Goal: Task Accomplishment & Management: Use online tool/utility

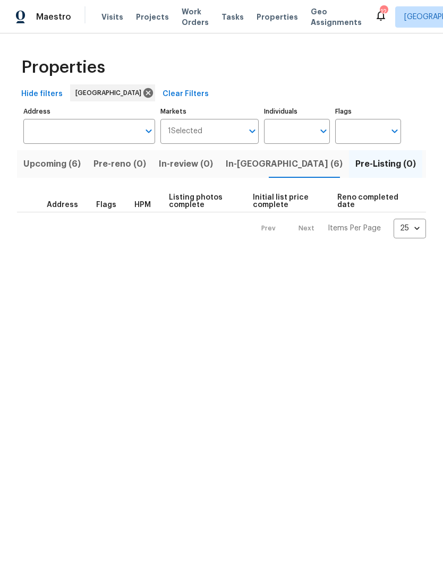
click at [40, 164] on span "Upcoming (6)" at bounding box center [51, 164] width 57 height 15
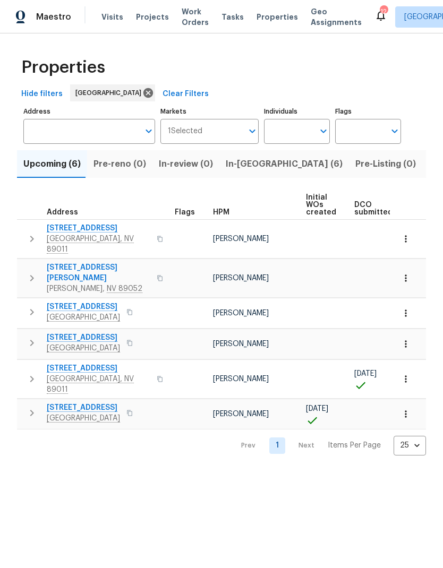
click at [127, 309] on icon "button" at bounding box center [129, 312] width 5 height 6
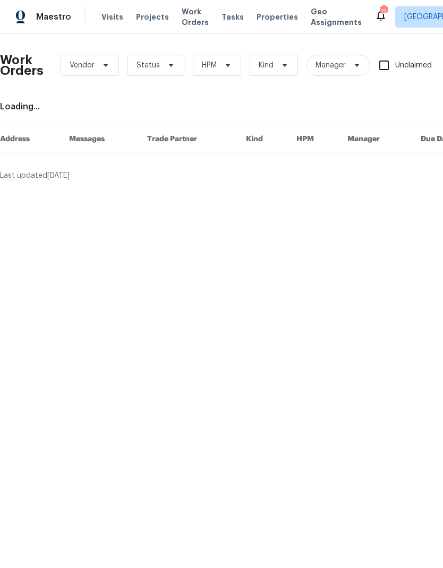
click at [263, 21] on span "Properties" at bounding box center [276, 17] width 41 height 11
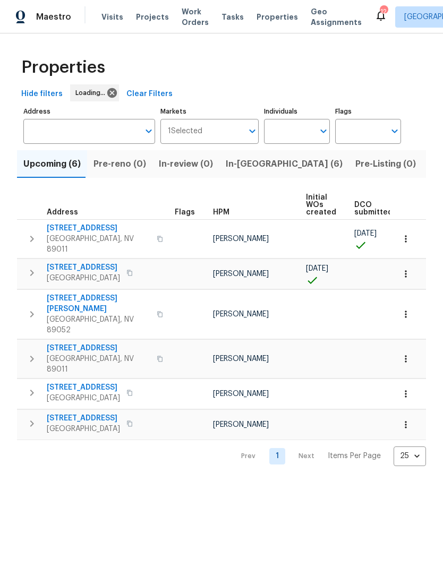
click at [257, 165] on span "In-reno (6)" at bounding box center [284, 164] width 117 height 15
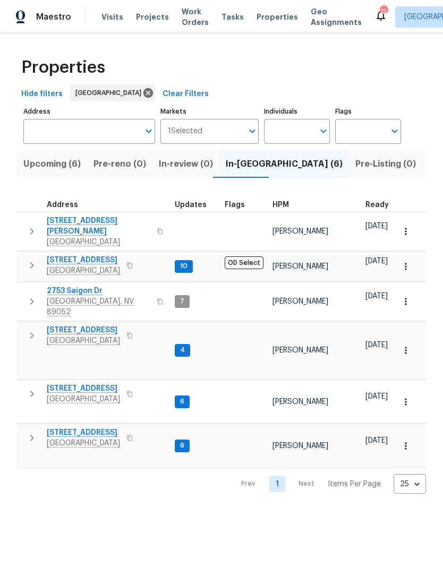
click at [93, 265] on span "[GEOGRAPHIC_DATA]" at bounding box center [83, 270] width 73 height 11
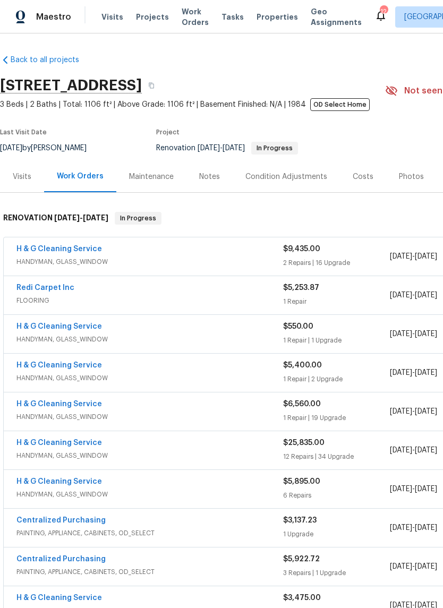
click at [82, 252] on link "H & G Cleaning Service" at bounding box center [58, 248] width 85 height 7
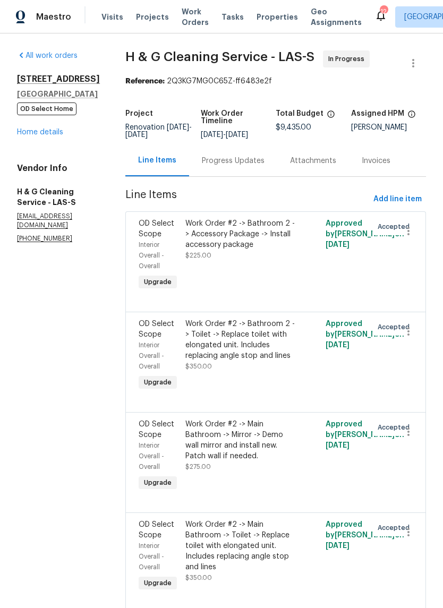
click at [336, 166] on div "Attachments" at bounding box center [313, 161] width 46 height 11
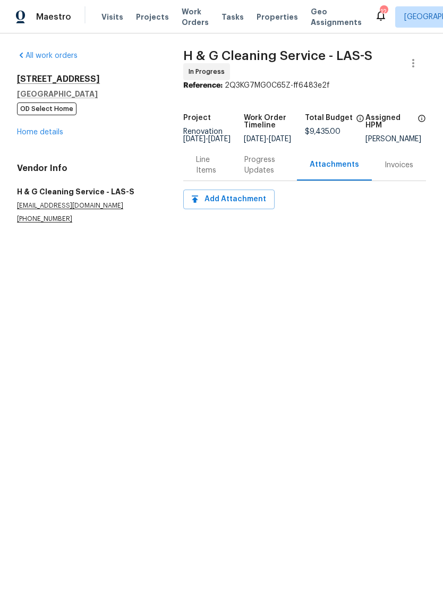
click at [262, 171] on div "Progress Updates" at bounding box center [264, 164] width 40 height 21
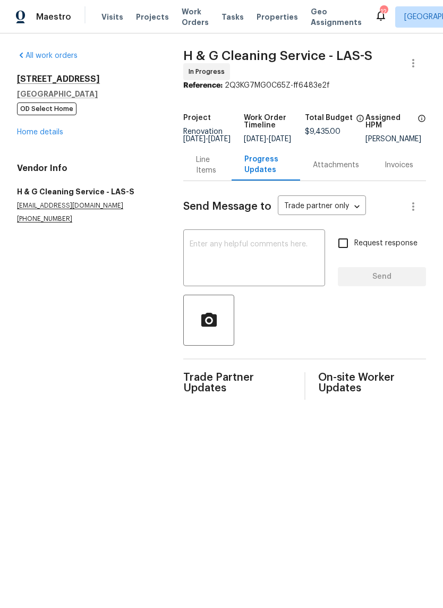
click at [59, 130] on link "Home details" at bounding box center [40, 131] width 46 height 7
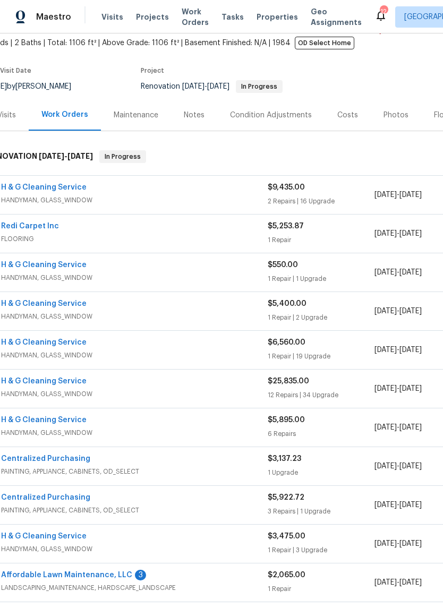
scroll to position [64, 12]
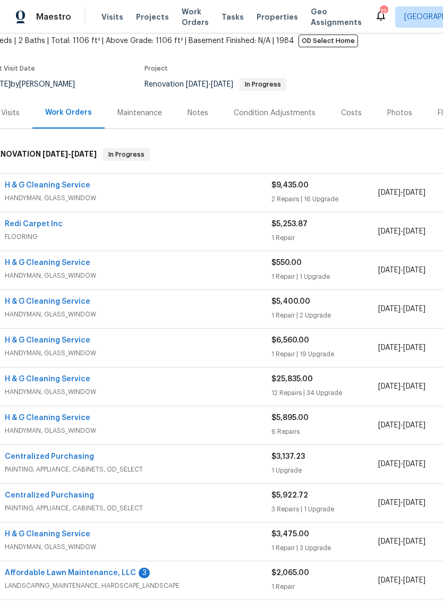
click at [74, 377] on link "H & G Cleaning Service" at bounding box center [47, 378] width 85 height 7
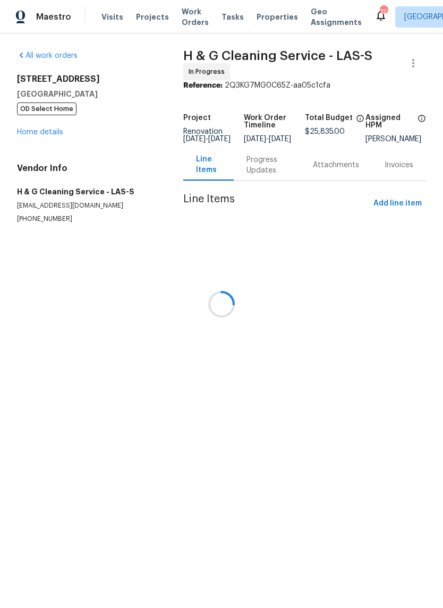
click at [256, 173] on div at bounding box center [221, 304] width 443 height 608
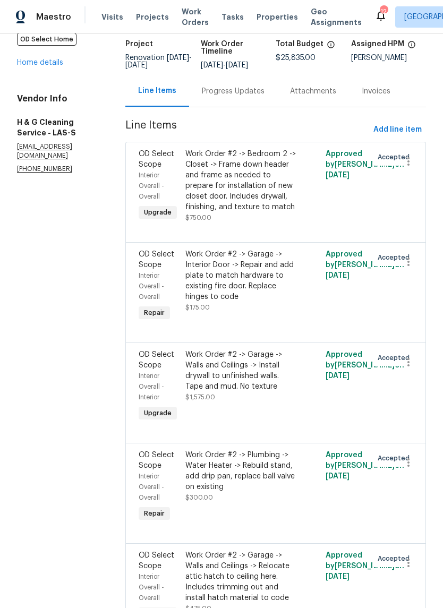
scroll to position [74, 0]
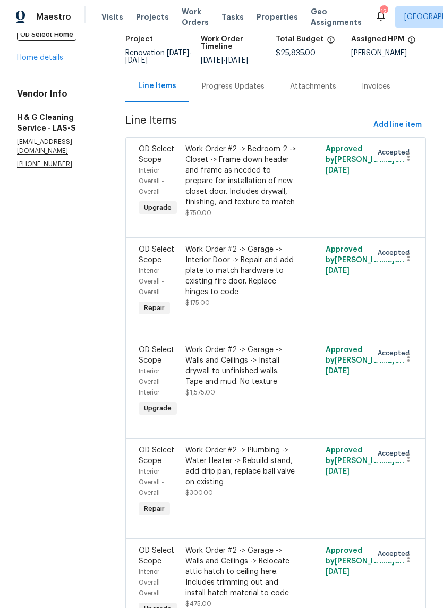
click at [255, 92] on div "Progress Updates" at bounding box center [233, 86] width 63 height 11
